Goal: Check status: Check status

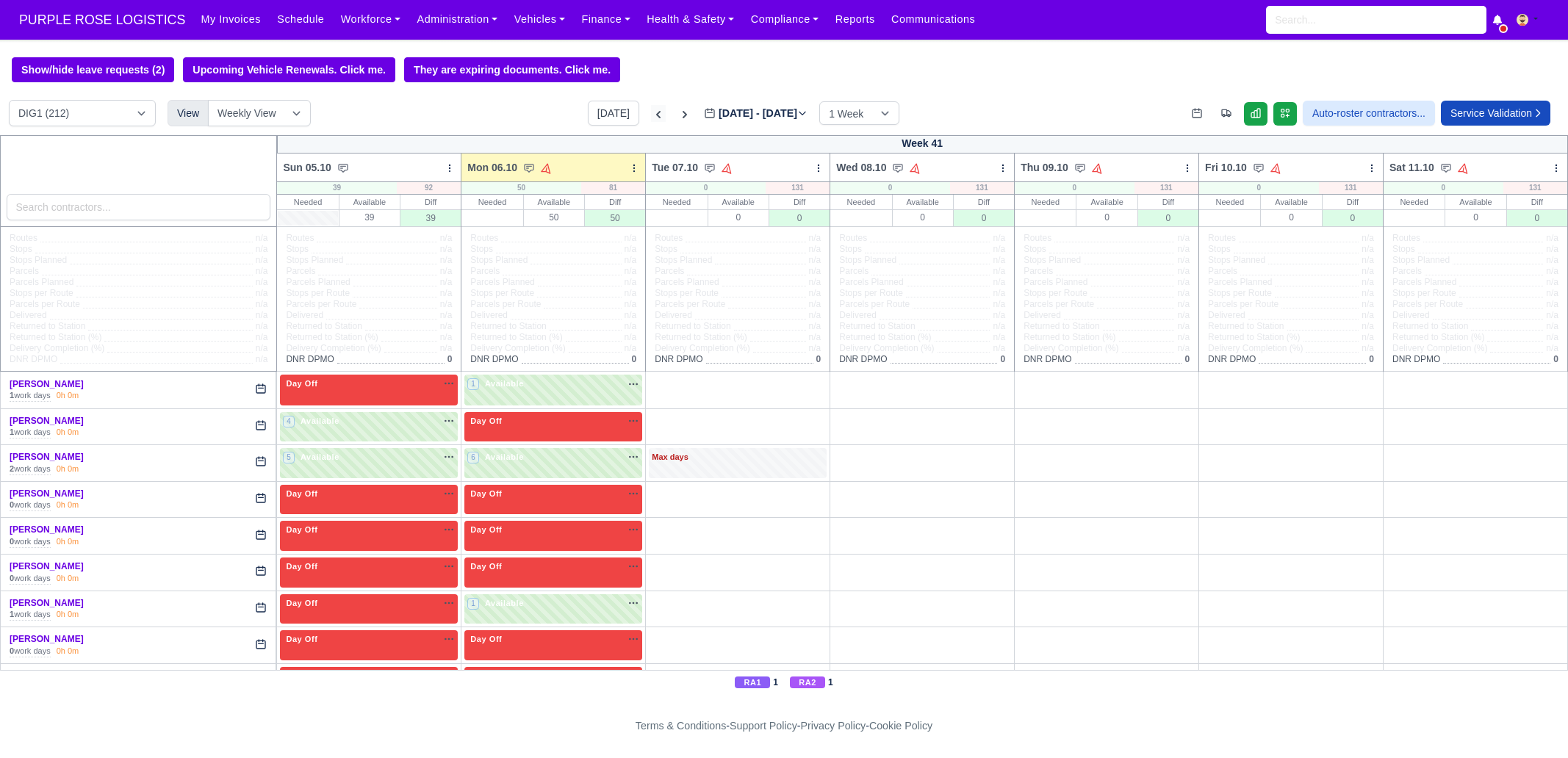
click at [651, 113] on icon at bounding box center [658, 114] width 15 height 15
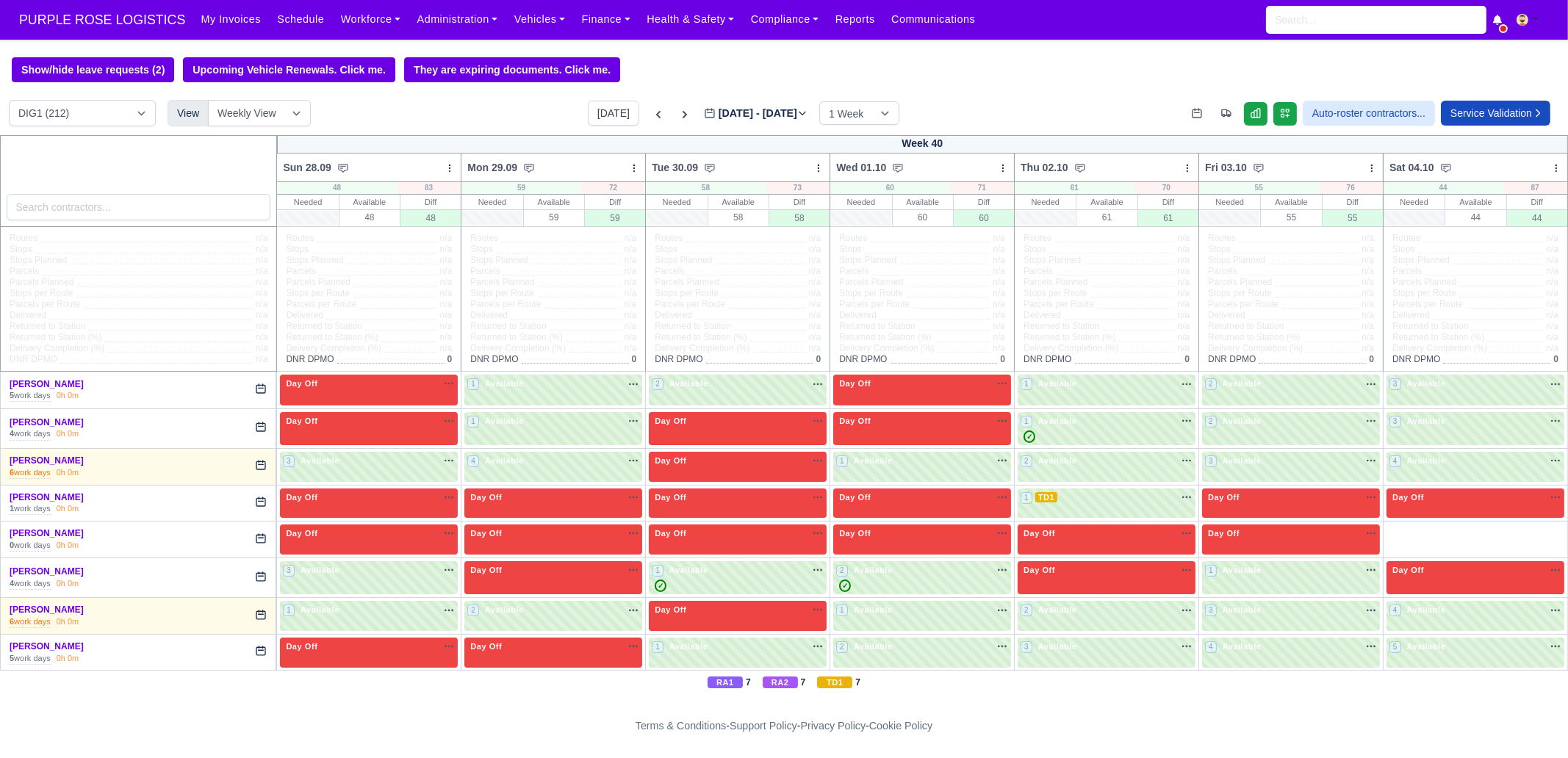
type input "[DATE]"
click at [123, 208] on input "search" at bounding box center [139, 207] width 265 height 27
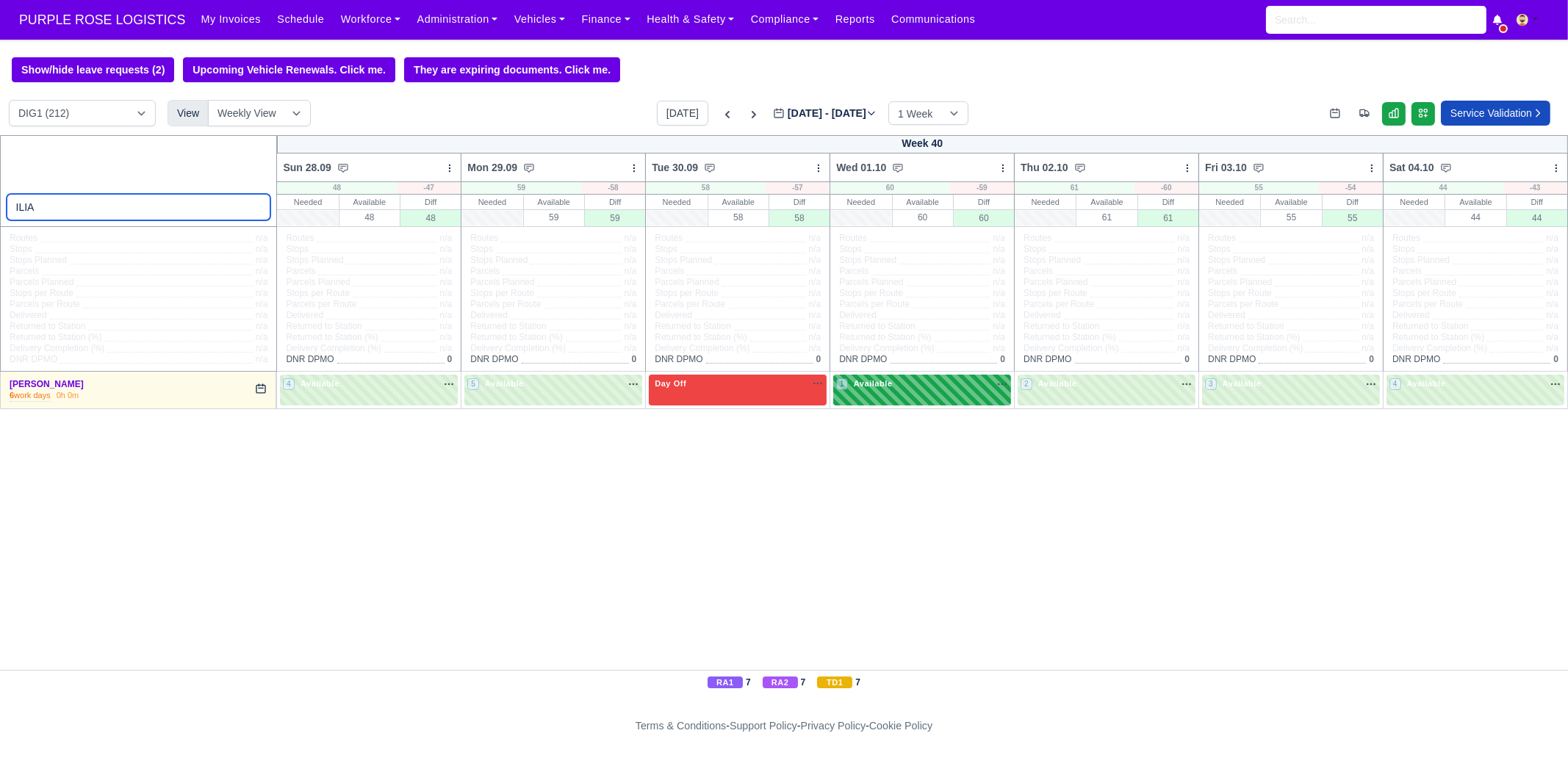
type input "ILIA"
click at [887, 395] on div "1 Available" at bounding box center [921, 389] width 178 height 30
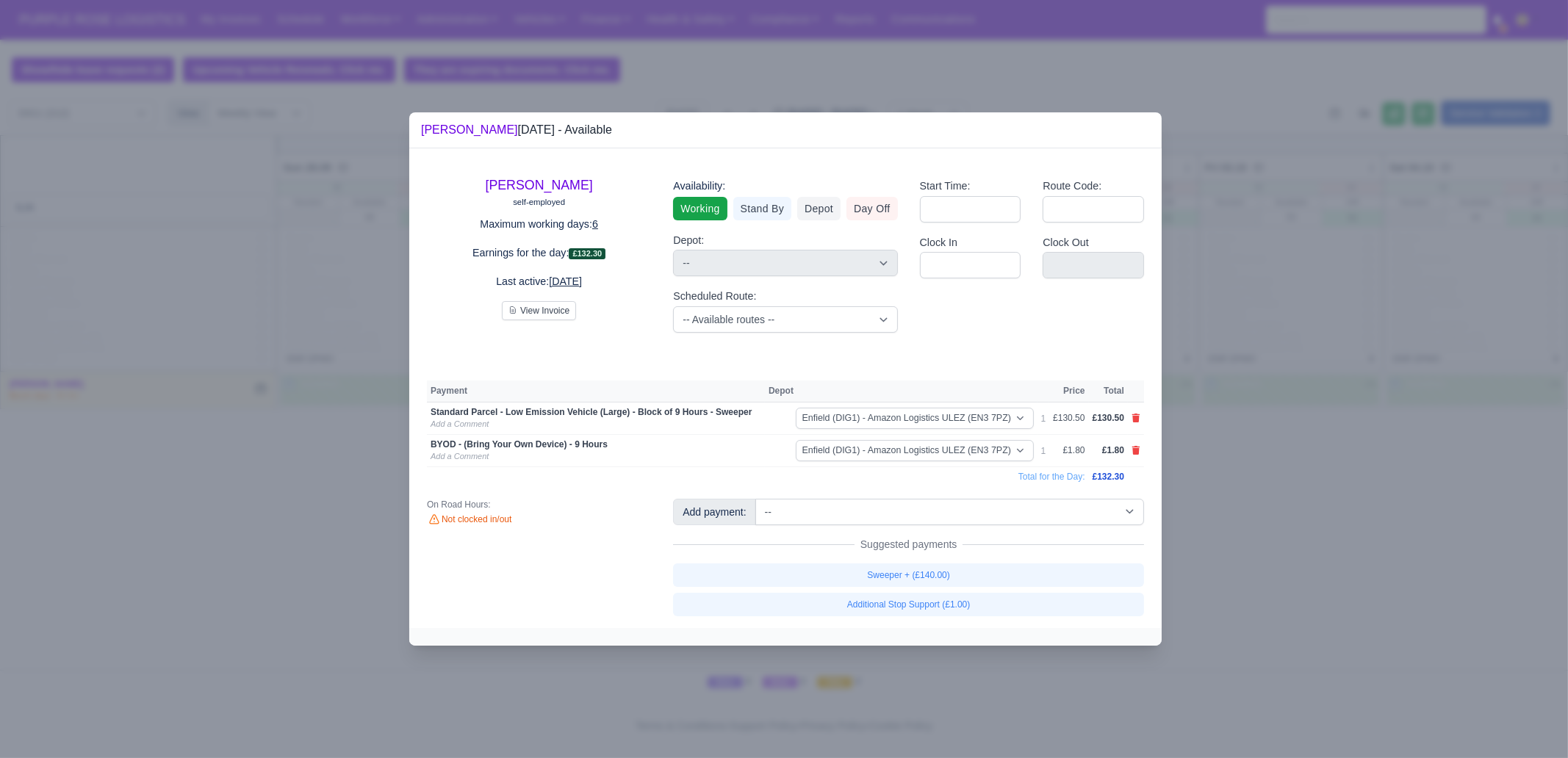
click at [1355, 589] on div at bounding box center [784, 379] width 1568 height 758
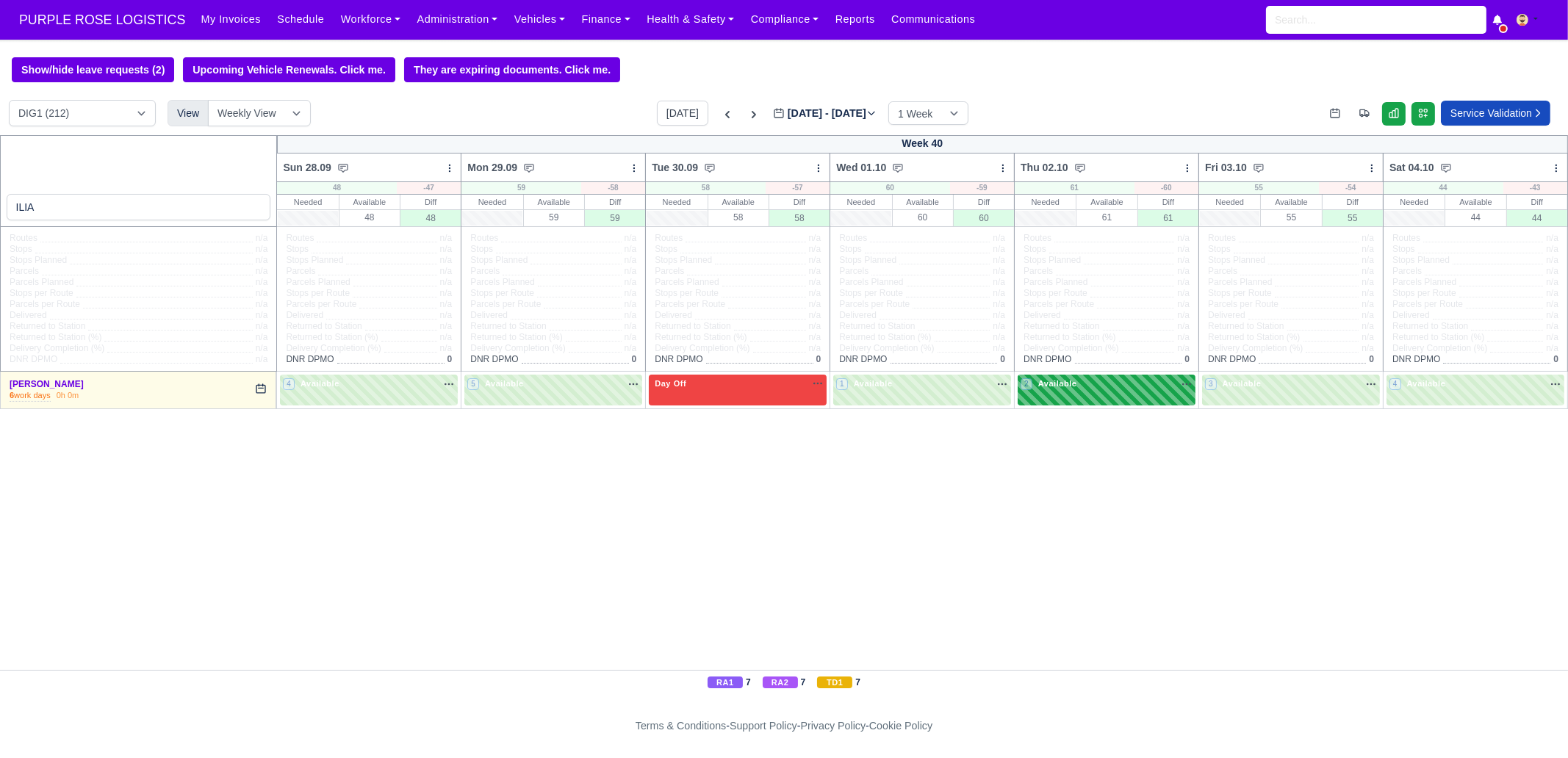
click at [1037, 391] on div "2 Available na" at bounding box center [1106, 385] width 172 height 16
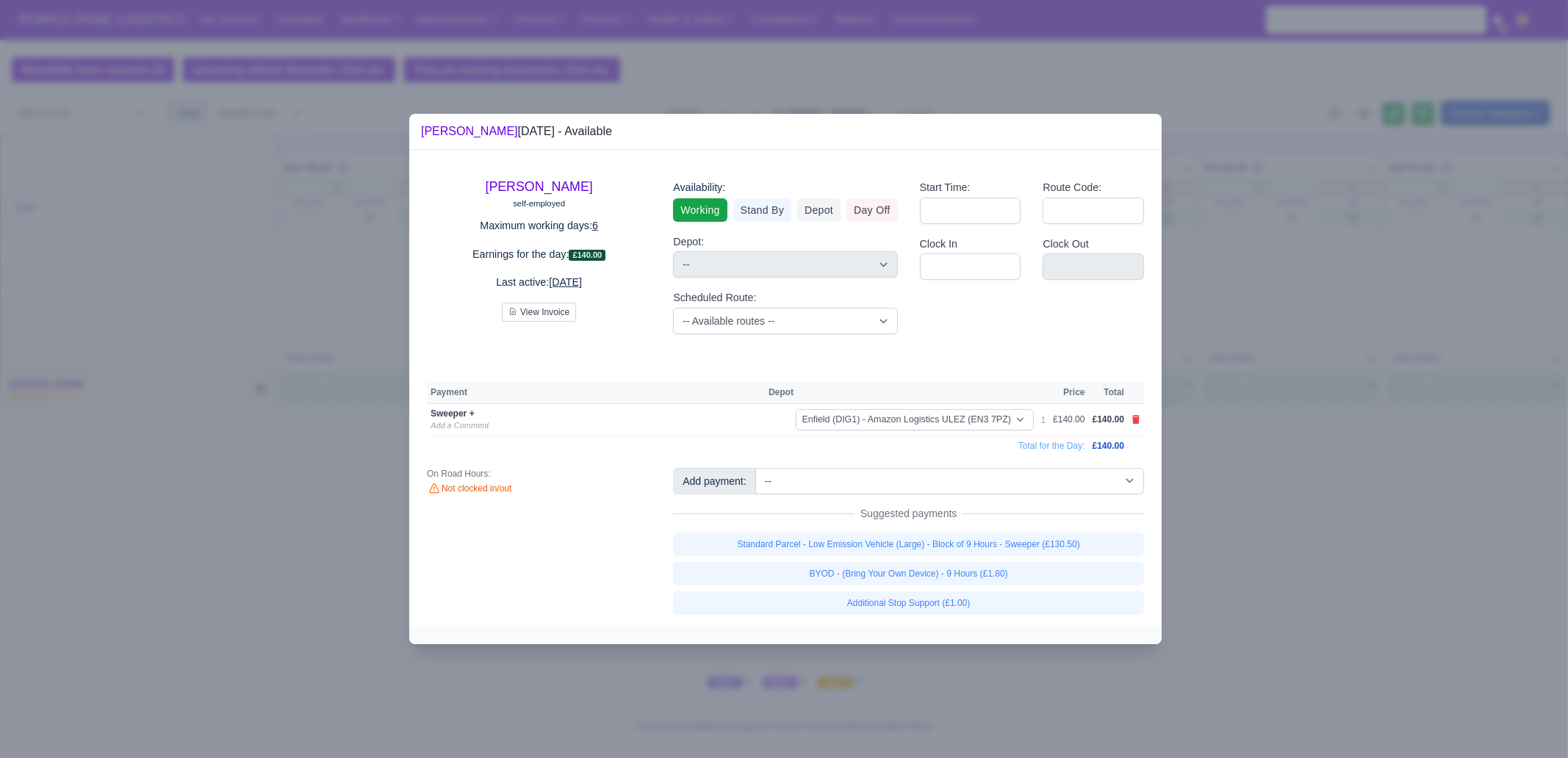
click at [1222, 486] on div at bounding box center [784, 379] width 1568 height 758
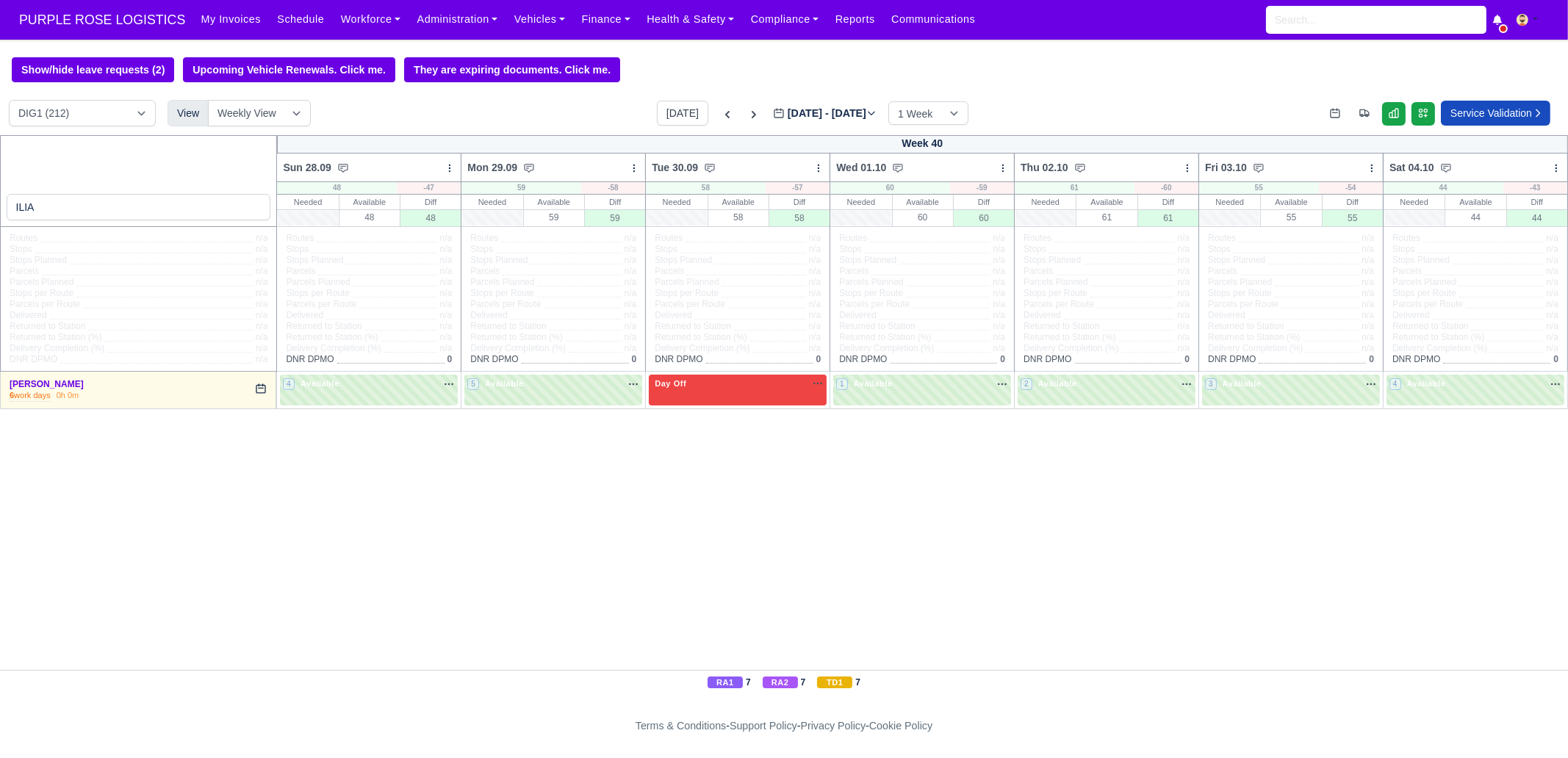
click at [1275, 409] on td "3 Available" at bounding box center [1291, 389] width 184 height 36
click at [1425, 395] on div "4 Available" at bounding box center [1474, 389] width 178 height 30
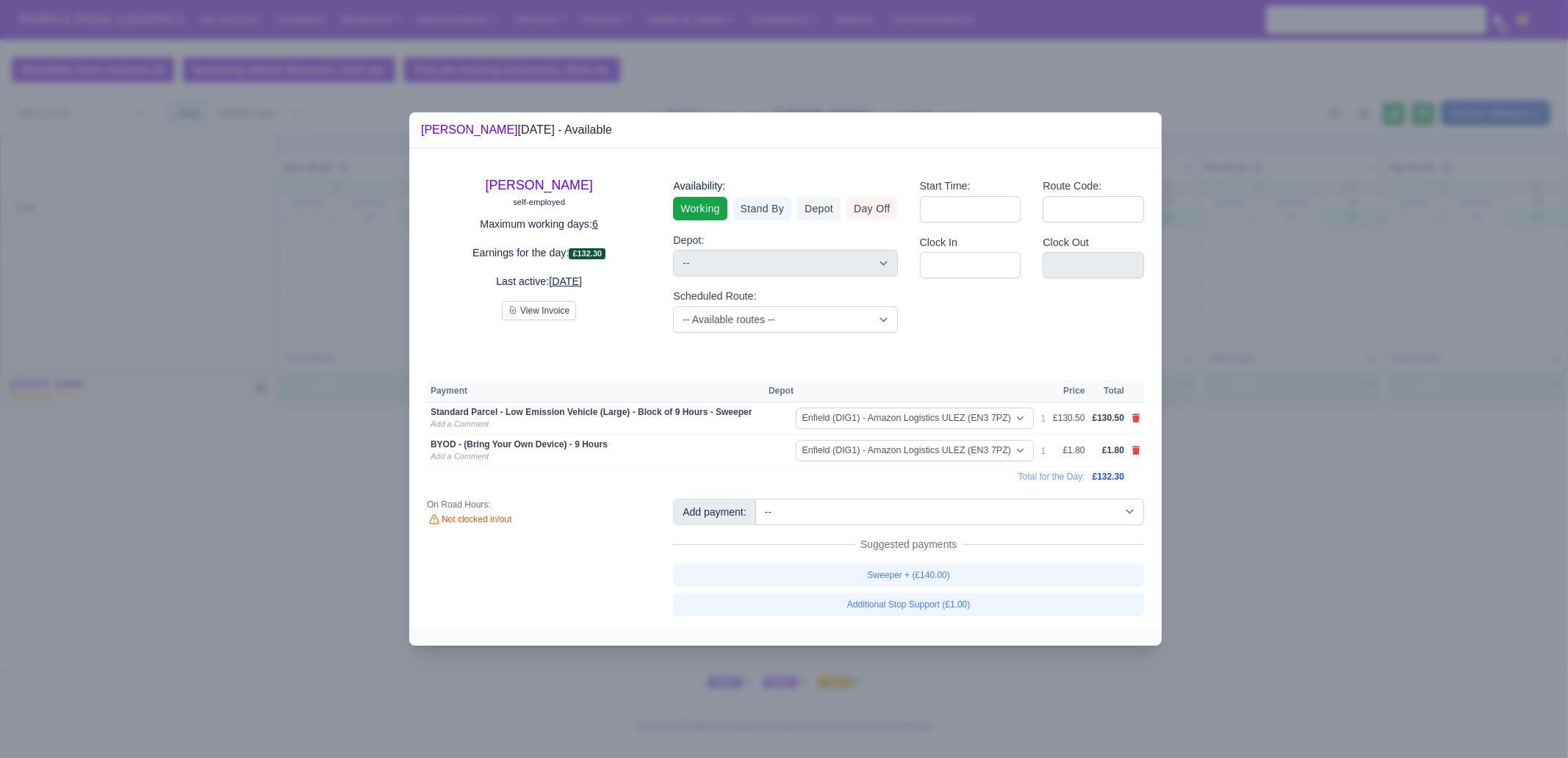
click at [1341, 493] on div at bounding box center [784, 379] width 1568 height 758
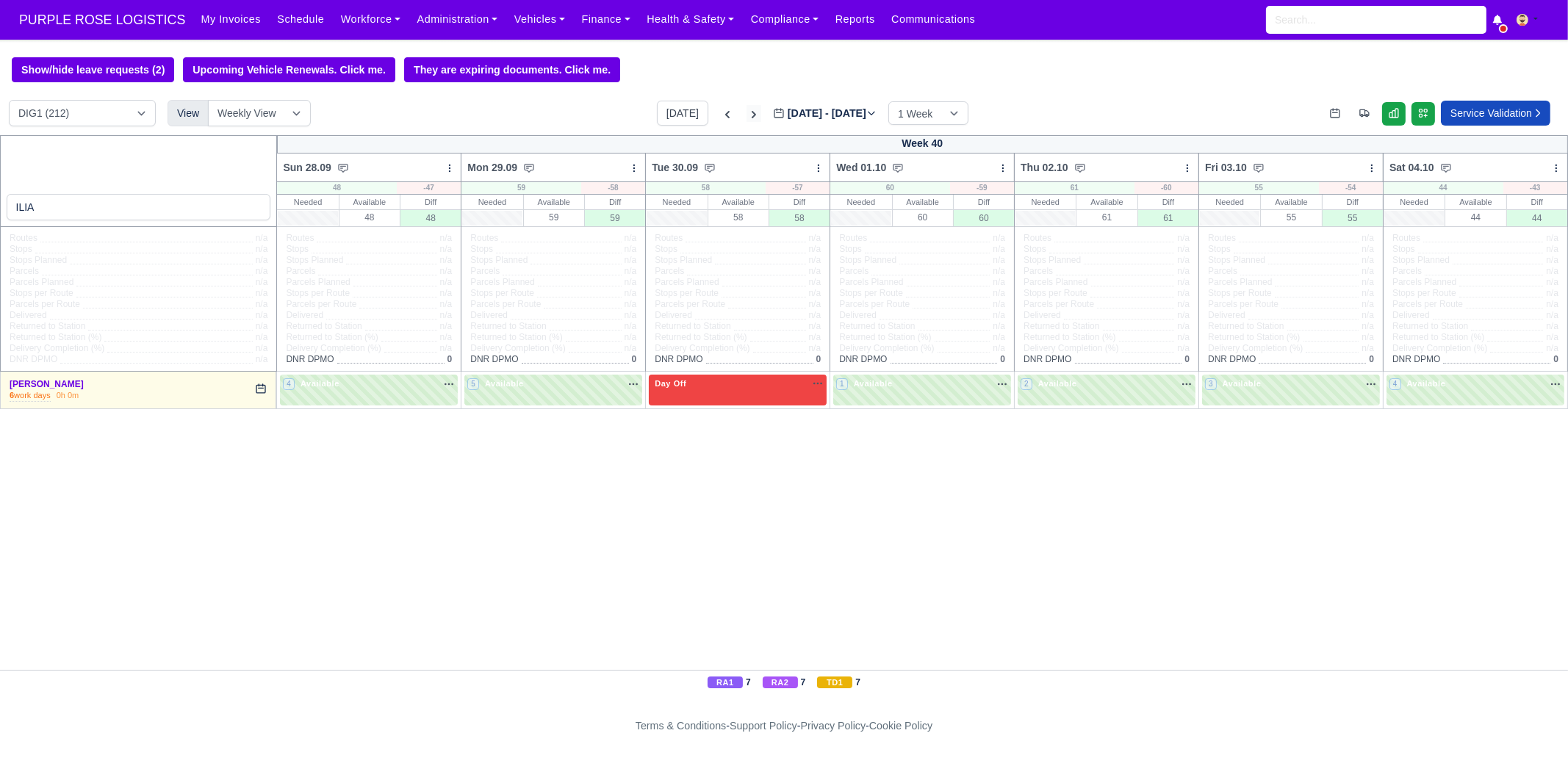
click at [746, 115] on icon at bounding box center [754, 114] width 15 height 15
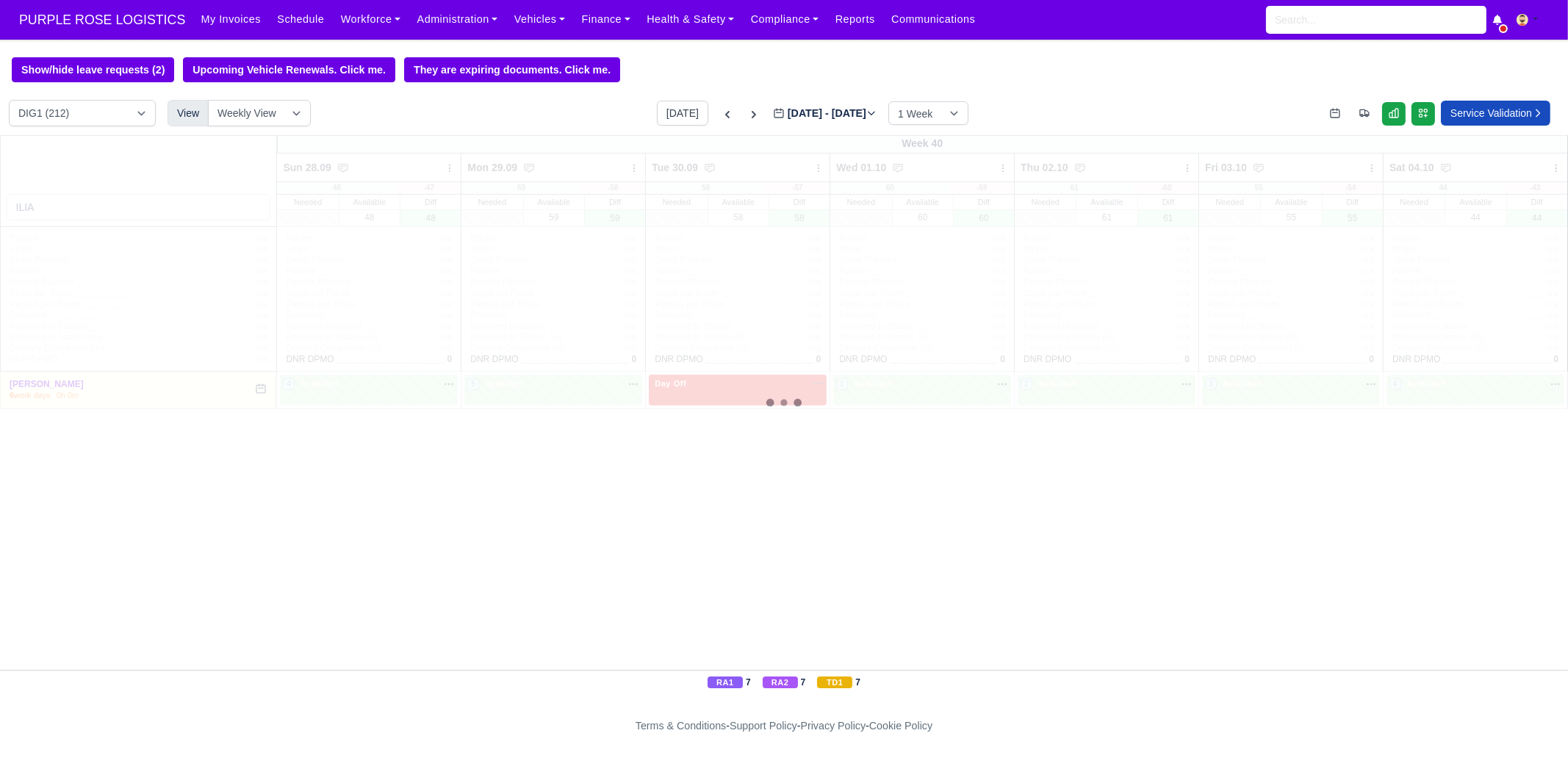
type input "[DATE]"
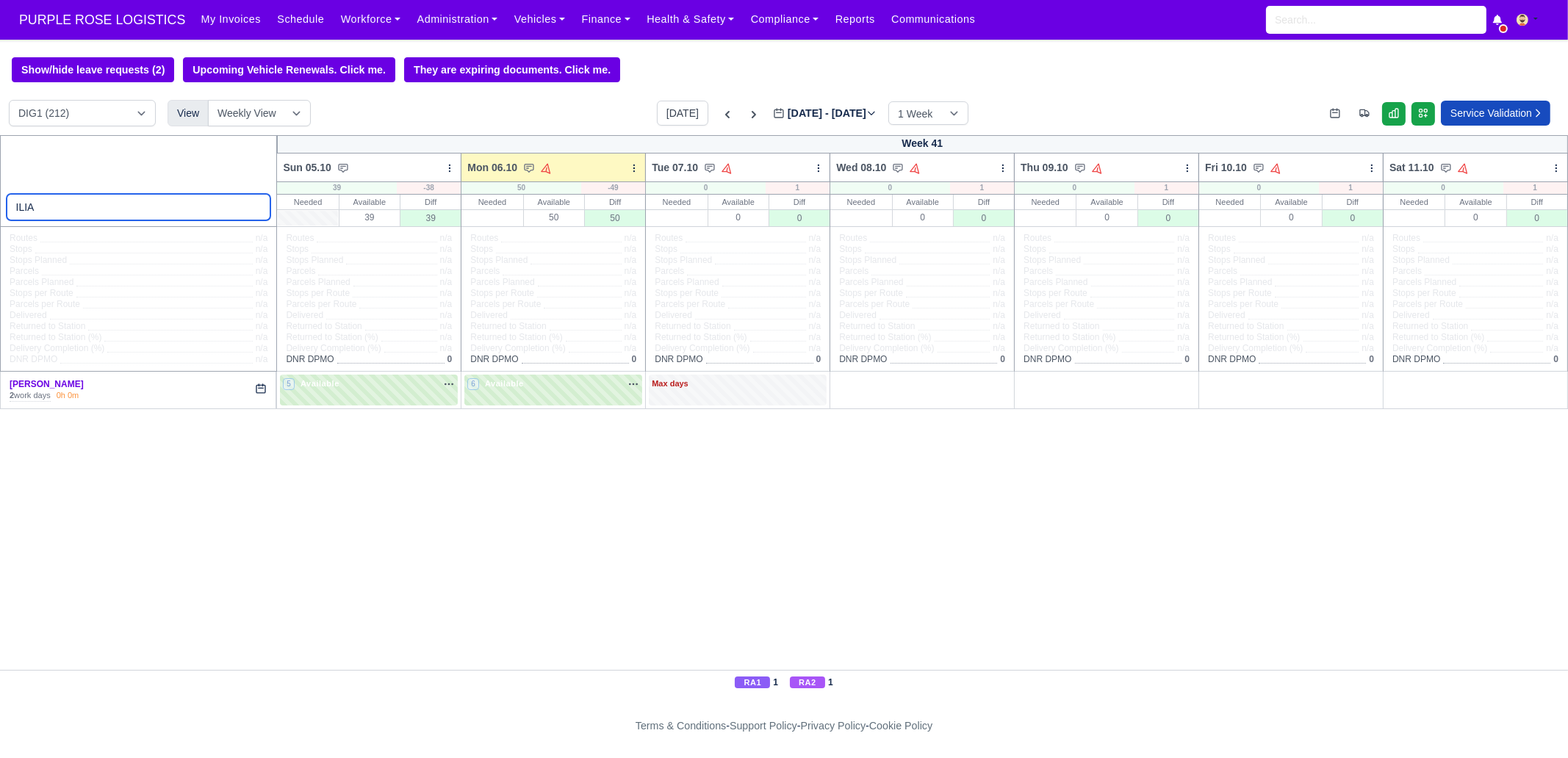
click at [254, 209] on input "ILIA" at bounding box center [139, 207] width 265 height 27
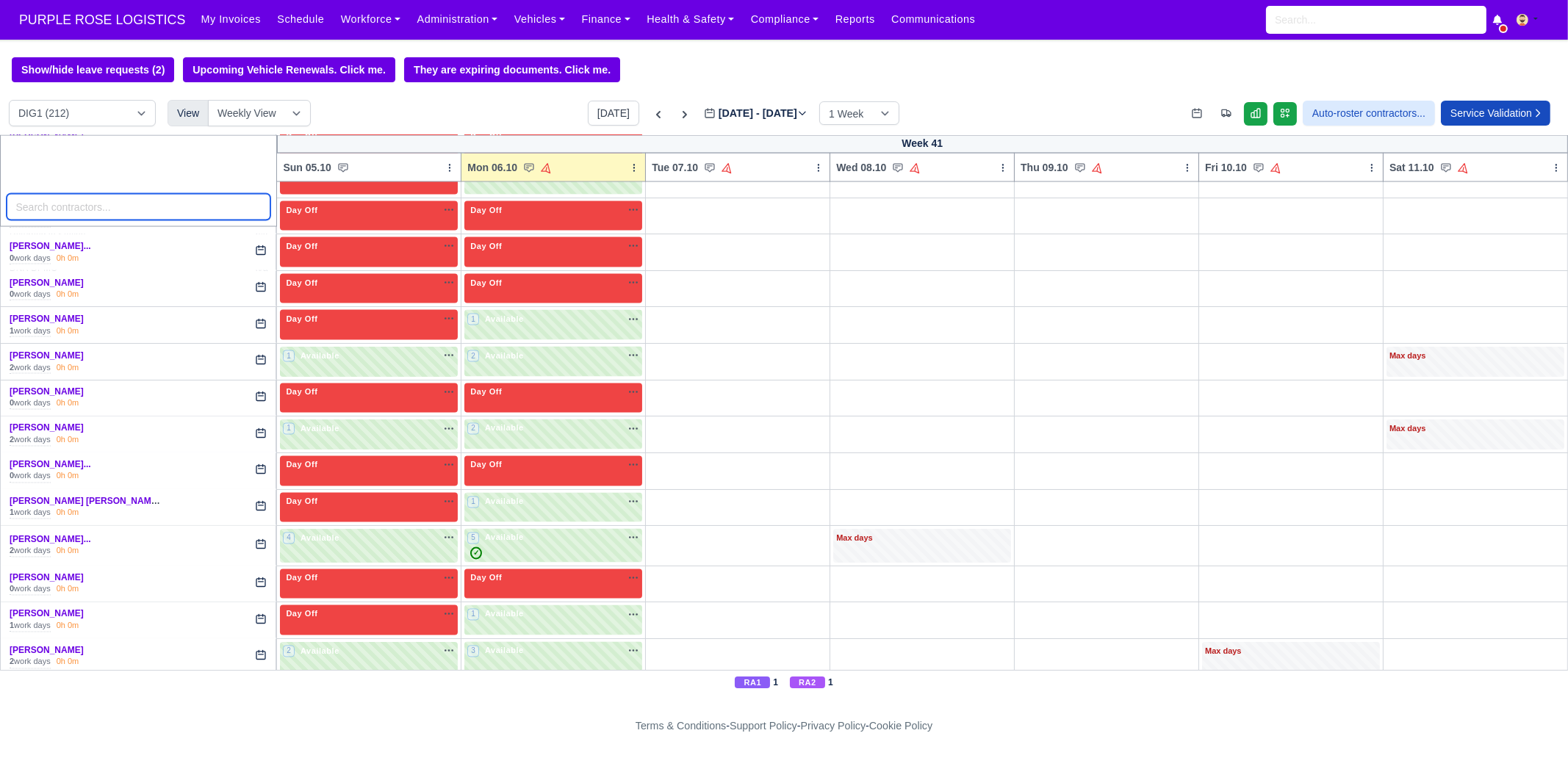
scroll to position [4463, 0]
